Goal: Use online tool/utility: Utilize a website feature to perform a specific function

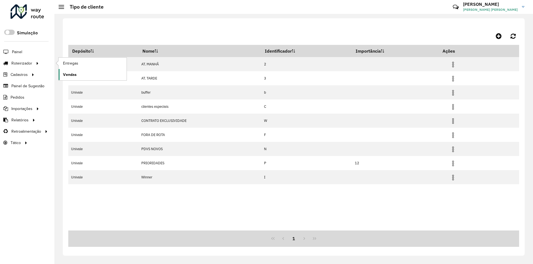
click at [70, 73] on span "Vendas" at bounding box center [70, 75] width 14 height 6
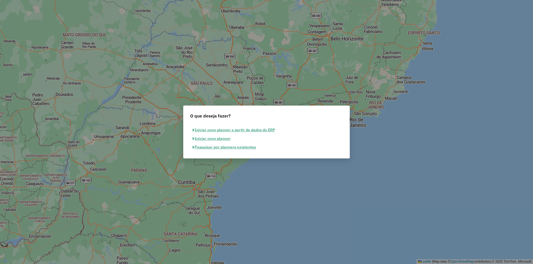
click at [237, 146] on button "Pesquisar por planners existentes" at bounding box center [224, 147] width 68 height 9
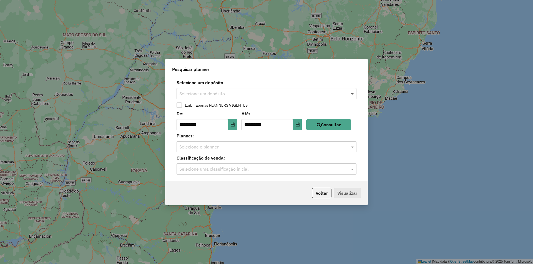
click at [353, 94] on span at bounding box center [352, 93] width 7 height 7
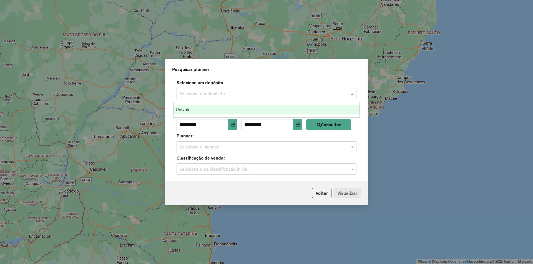
click at [209, 108] on div "Univale" at bounding box center [266, 109] width 186 height 9
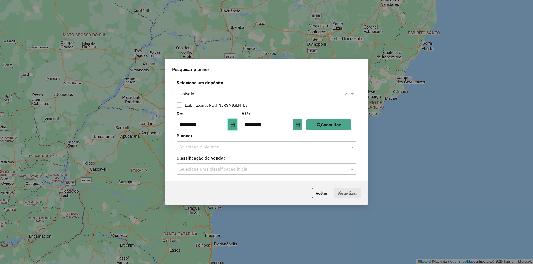
click at [236, 128] on button "Choose Date" at bounding box center [232, 124] width 9 height 11
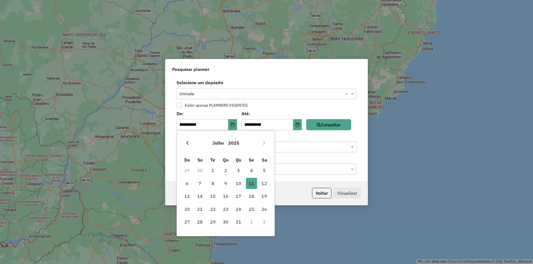
click at [184, 142] on button "Previous Month" at bounding box center [187, 143] width 9 height 9
click at [186, 142] on icon "Previous Month" at bounding box center [187, 143] width 4 height 4
click at [186, 184] on span "4" at bounding box center [186, 183] width 11 height 11
type input "**********"
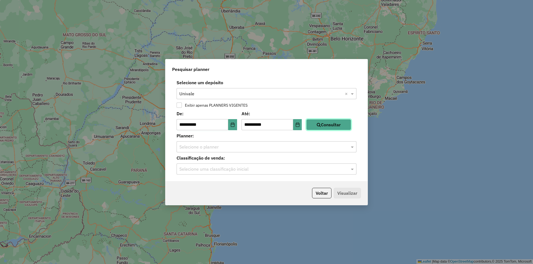
click at [334, 125] on button "Consultar" at bounding box center [328, 124] width 45 height 11
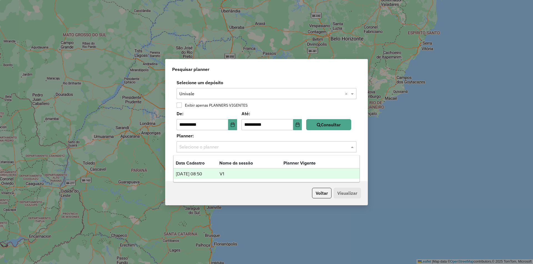
click at [352, 148] on span at bounding box center [352, 147] width 7 height 7
click at [249, 175] on td "V1" at bounding box center [251, 174] width 64 height 7
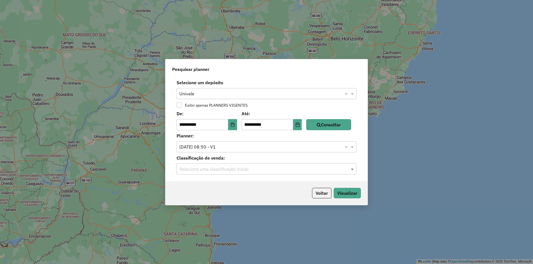
click at [349, 169] on span at bounding box center [352, 169] width 7 height 7
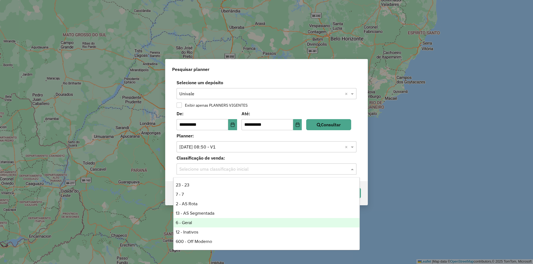
click at [231, 224] on div "6 - Geral" at bounding box center [266, 222] width 186 height 9
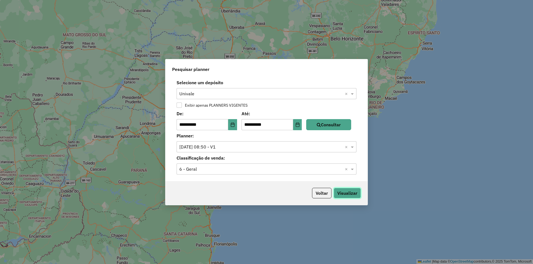
click at [353, 195] on button "Visualizar" at bounding box center [346, 193] width 27 height 11
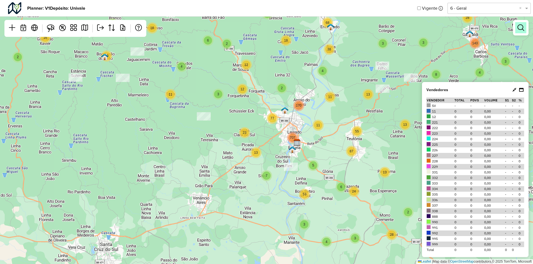
click at [520, 28] on em at bounding box center [520, 27] width 7 height 7
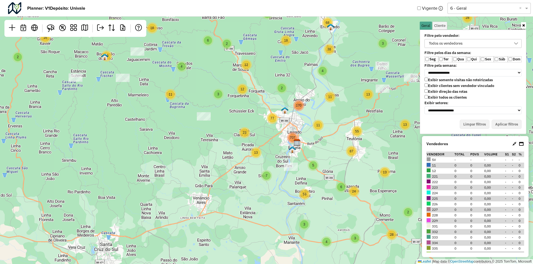
click at [429, 84] on label "Exibir clientes sem vendedor vinculado" at bounding box center [459, 85] width 70 height 5
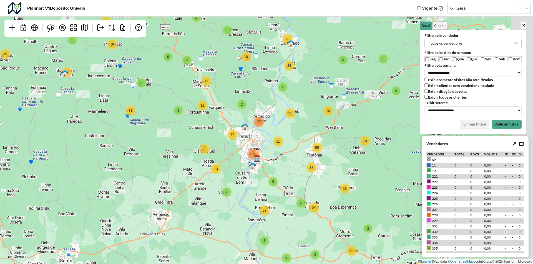
drag, startPoint x: 383, startPoint y: 126, endPoint x: 281, endPoint y: 168, distance: 110.4
click at [281, 168] on div "8 3 4 28 143 2 6 16 78 3 30 8 35 2 3 2 14 2 2 3 4 48 3 155 5 4 3 5 9 18 19 5 11…" at bounding box center [266, 132] width 533 height 264
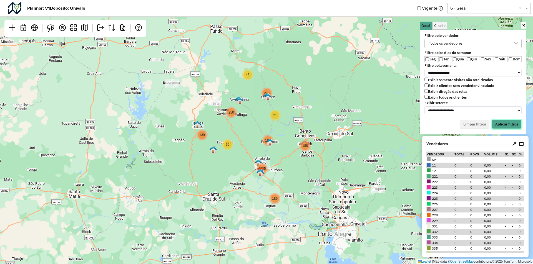
click at [503, 125] on button "Aplicar filtros" at bounding box center [506, 124] width 30 height 9
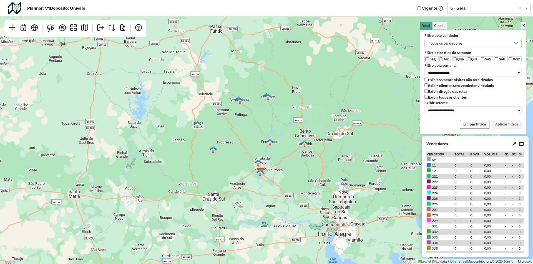
click at [517, 44] on icon at bounding box center [515, 43] width 4 height 4
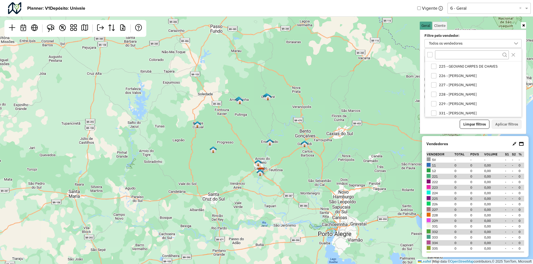
scroll to position [83, 0]
click at [325, 86] on div "Leaflet | Map data © OpenStreetMap contributors,© 2025 TomTom, Microsoft" at bounding box center [266, 132] width 533 height 264
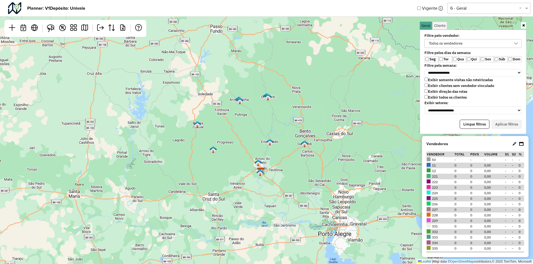
drag, startPoint x: 524, startPoint y: 44, endPoint x: 520, endPoint y: 45, distance: 4.2
click at [523, 44] on div "Todos os vendedores" at bounding box center [473, 45] width 104 height 12
click at [520, 43] on div at bounding box center [515, 43] width 11 height 8
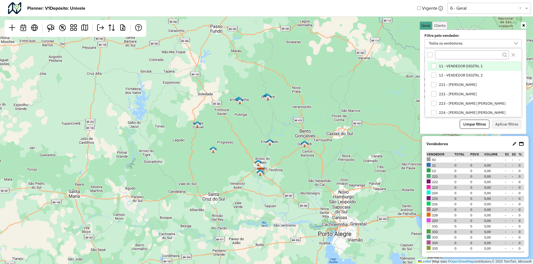
click at [435, 66] on div "11 - VENDEDOR DIGITAL 1" at bounding box center [433, 66] width 5 height 5
click at [517, 123] on button "Aplicar filtros" at bounding box center [506, 124] width 30 height 9
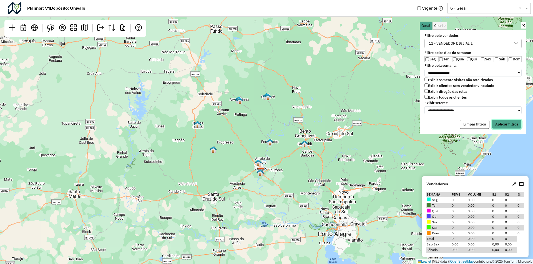
click at [502, 123] on button "Aplicar filtros" at bounding box center [506, 124] width 30 height 9
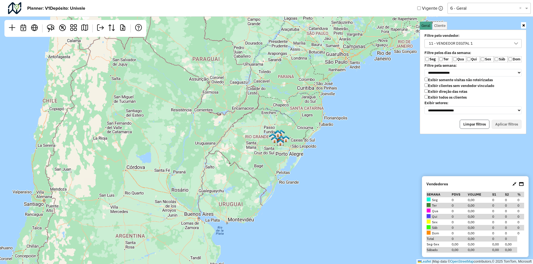
click at [479, 124] on button "Limpar filtros" at bounding box center [474, 124] width 30 height 9
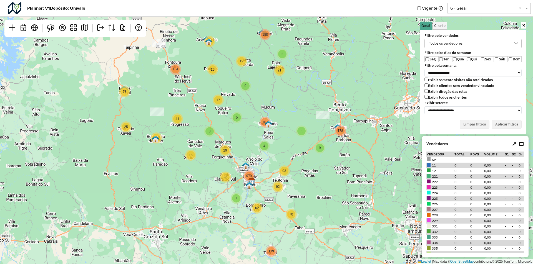
drag, startPoint x: 287, startPoint y: 141, endPoint x: 303, endPoint y: 195, distance: 57.0
click at [303, 195] on div "9 178 25 78 35 43 21 2 58 158 17 10 19 154 50 119 70 8 41 16 5 4 8 9 167 7 62 2…" at bounding box center [266, 132] width 533 height 264
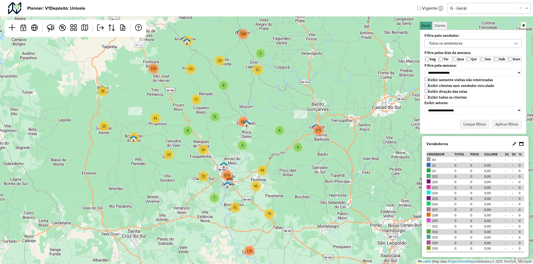
drag, startPoint x: 289, startPoint y: 89, endPoint x: 275, endPoint y: 90, distance: 13.9
click at [266, 87] on div "9 178 25 78 35 43 21 2 58 158 17 10 19 154 50 119 70 8 41 16 5 4 8 9 167 7 62 2…" at bounding box center [266, 132] width 533 height 264
